Goal: Information Seeking & Learning: Learn about a topic

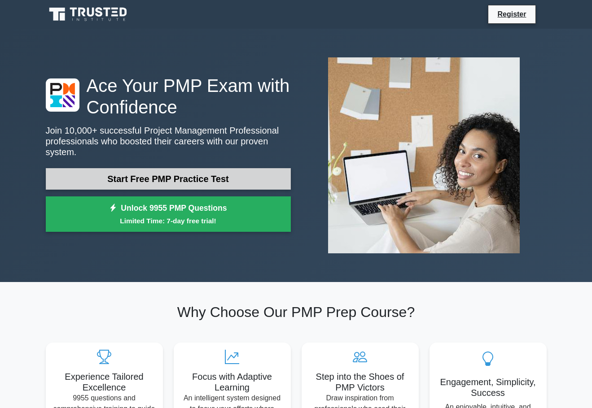
click at [160, 176] on link "Start Free PMP Practice Test" at bounding box center [168, 179] width 245 height 22
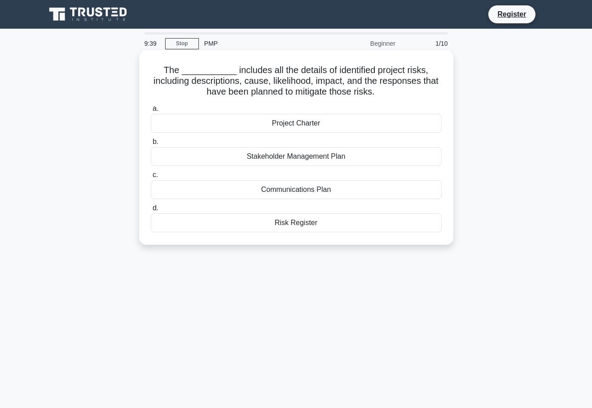
click at [310, 128] on div "Project Charter" at bounding box center [296, 123] width 291 height 19
click at [151, 112] on input "a. Project Charter" at bounding box center [151, 109] width 0 height 6
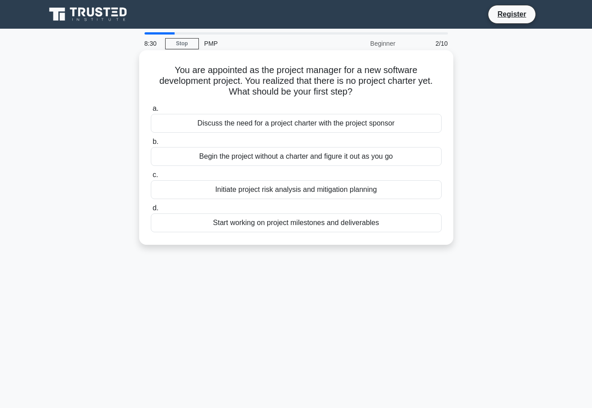
click at [283, 195] on div "Initiate project risk analysis and mitigation planning" at bounding box center [296, 189] width 291 height 19
click at [151, 178] on input "c. Initiate project risk analysis and mitigation planning" at bounding box center [151, 175] width 0 height 6
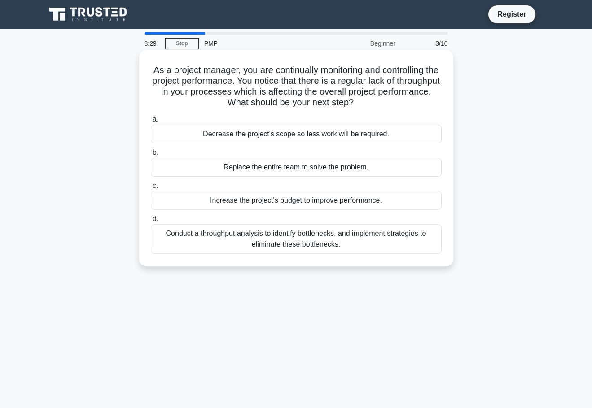
click at [289, 168] on div "Replace the entire team to solve the problem." at bounding box center [296, 167] width 291 height 19
click at [151, 156] on input "b. Replace the entire team to solve the problem." at bounding box center [151, 153] width 0 height 6
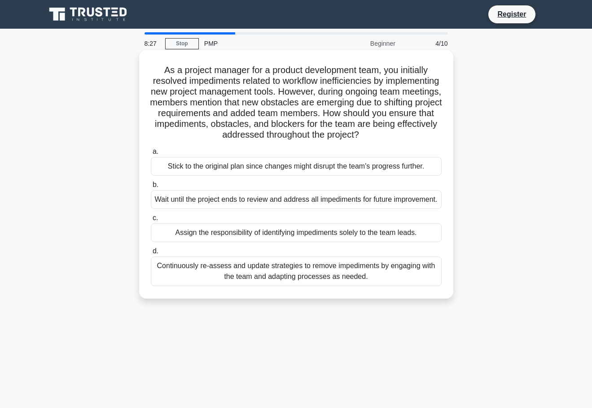
click at [278, 209] on div "Wait until the project ends to review and address all impediments for future im…" at bounding box center [296, 199] width 291 height 19
click at [151, 188] on input "b. Wait until the project ends to review and address all impediments for future…" at bounding box center [151, 185] width 0 height 6
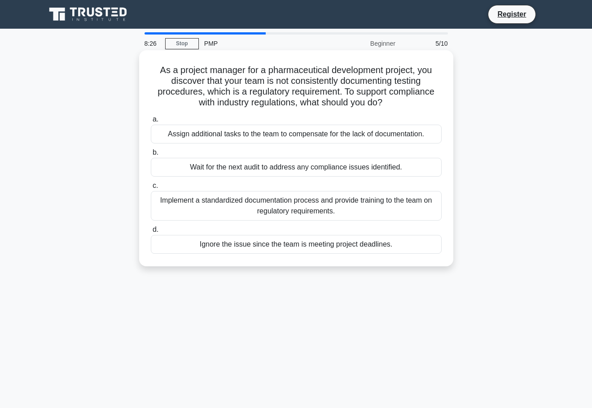
click at [271, 245] on div "Ignore the issue since the team is meeting project deadlines." at bounding box center [296, 244] width 291 height 19
click at [151, 233] on input "d. Ignore the issue since the team is meeting project deadlines." at bounding box center [151, 230] width 0 height 6
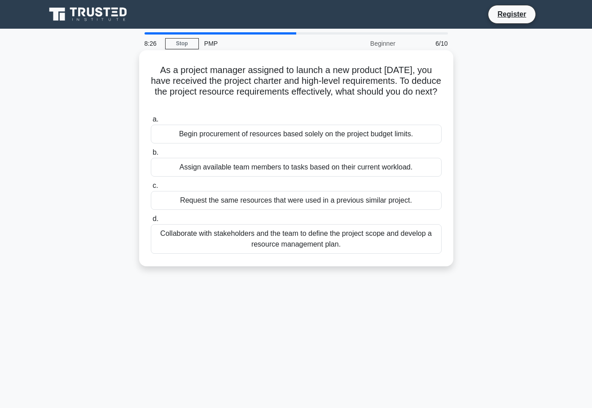
click at [278, 207] on div "Request the same resources that were used in a previous similar project." at bounding box center [296, 200] width 291 height 19
click at [151, 189] on input "c. Request the same resources that were used in a previous similar project." at bounding box center [151, 186] width 0 height 6
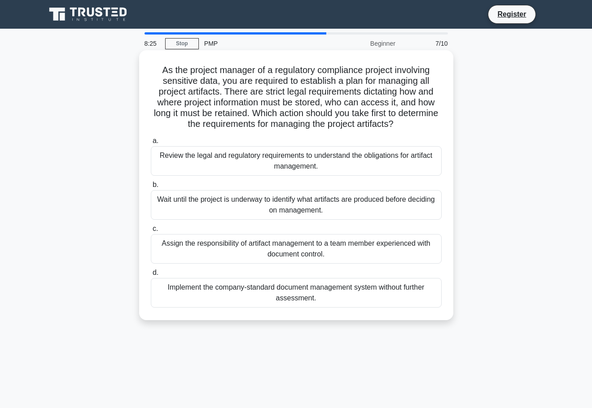
click at [268, 245] on div "Assign the responsibility of artifact management to a team member experienced w…" at bounding box center [296, 249] width 291 height 30
click at [151, 232] on input "c. Assign the responsibility of artifact management to a team member experience…" at bounding box center [151, 229] width 0 height 6
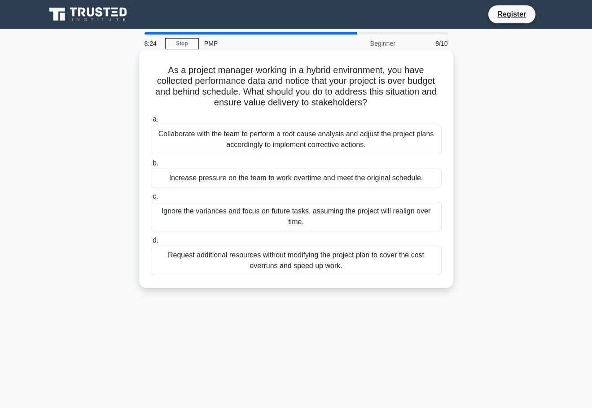
click at [275, 261] on div "Request additional resources without modifying the project plan to cover the co…" at bounding box center [296, 261] width 291 height 30
click at [151, 244] on input "d. Request additional resources without modifying the project plan to cover the…" at bounding box center [151, 241] width 0 height 6
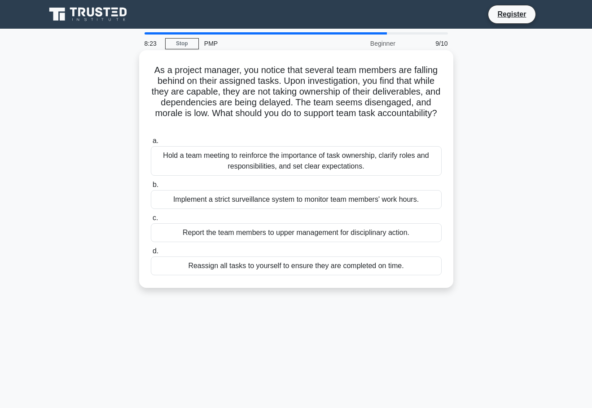
click at [262, 233] on div "Report the team members to upper management for disciplinary action." at bounding box center [296, 232] width 291 height 19
click at [151, 221] on input "c. Report the team members to upper management for disciplinary action." at bounding box center [151, 218] width 0 height 6
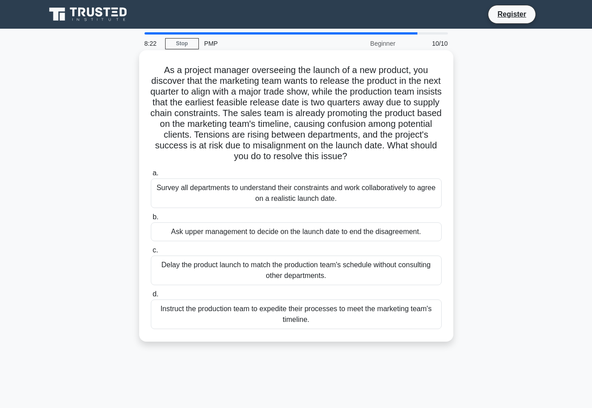
click at [265, 262] on div "Delay the product launch to match the production team's schedule without consul…" at bounding box center [296, 271] width 291 height 30
click at [151, 254] on input "c. Delay the product launch to match the production team's schedule without con…" at bounding box center [151, 251] width 0 height 6
